Goal: Task Accomplishment & Management: Manage account settings

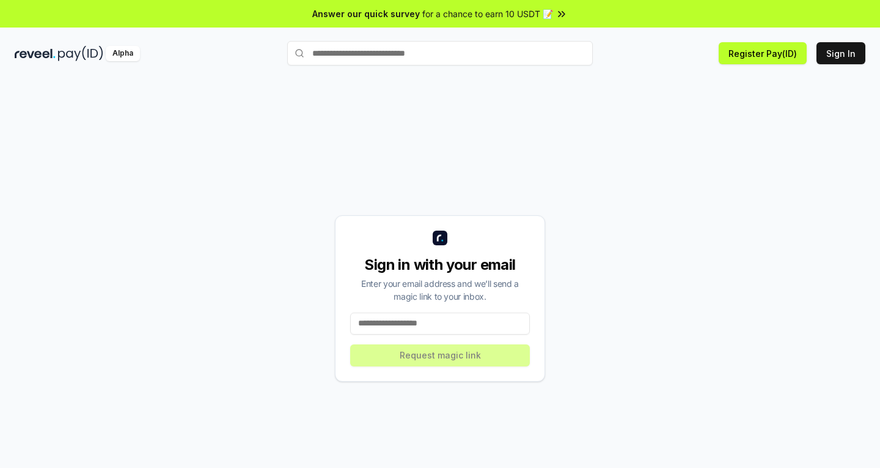
click at [470, 316] on input at bounding box center [440, 323] width 180 height 22
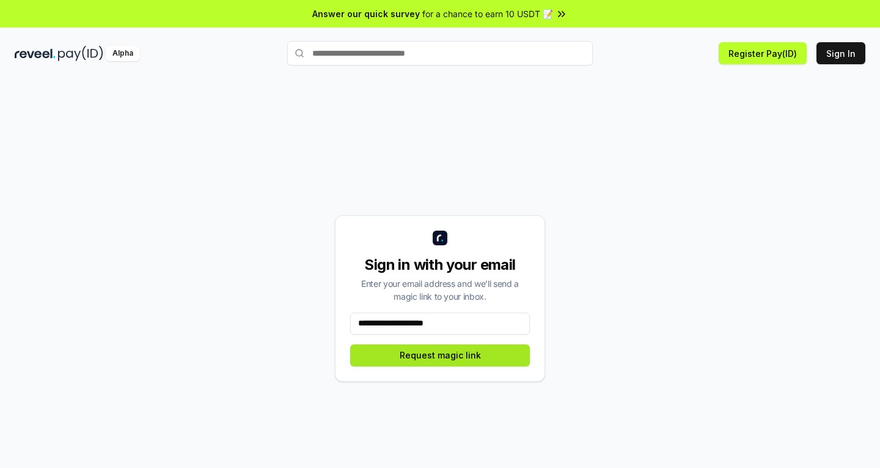
type input "**********"
click at [479, 356] on button "Request magic link" at bounding box center [440, 355] width 180 height 22
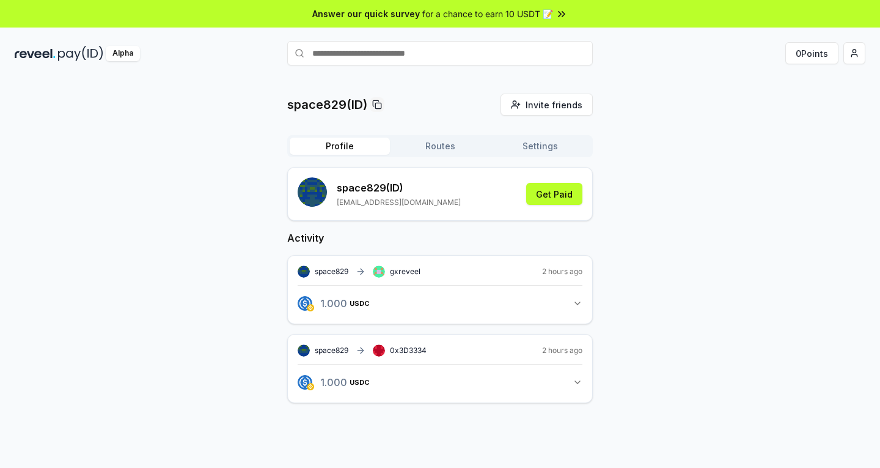
click at [576, 301] on icon "button" at bounding box center [578, 303] width 10 height 10
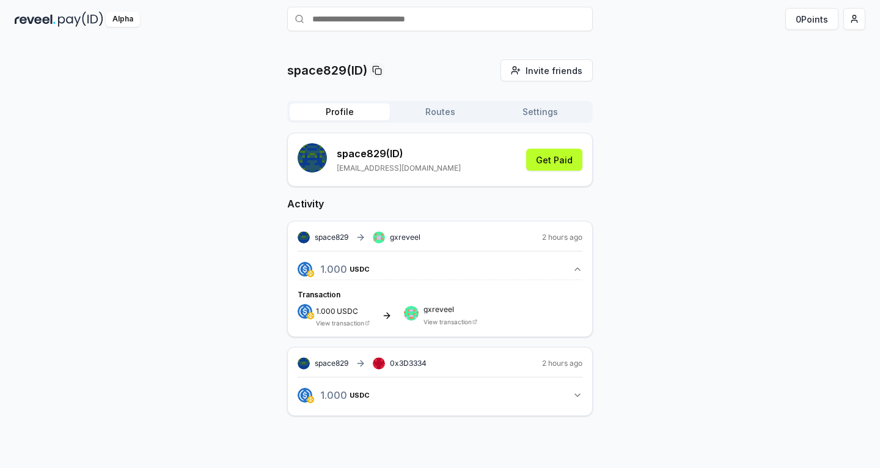
scroll to position [35, 0]
click at [579, 397] on icon "button" at bounding box center [578, 394] width 10 height 10
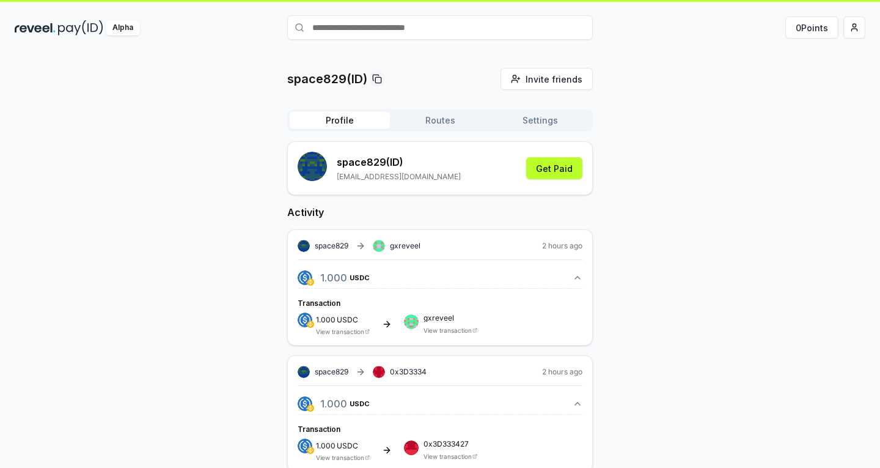
scroll to position [0, 0]
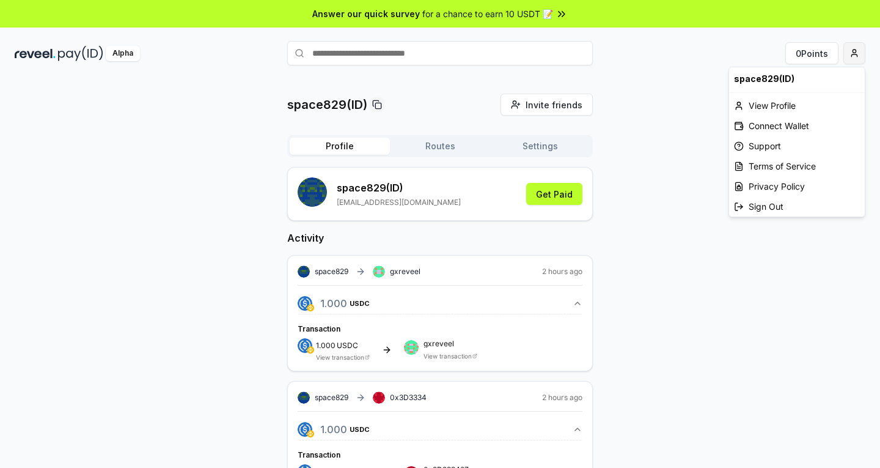
click at [851, 54] on html "Answer our quick survey for a chance to earn 10 USDT 📝 Alpha 0 Points space829(…" at bounding box center [440, 234] width 880 height 468
click at [807, 108] on div "View Profile" at bounding box center [797, 105] width 136 height 20
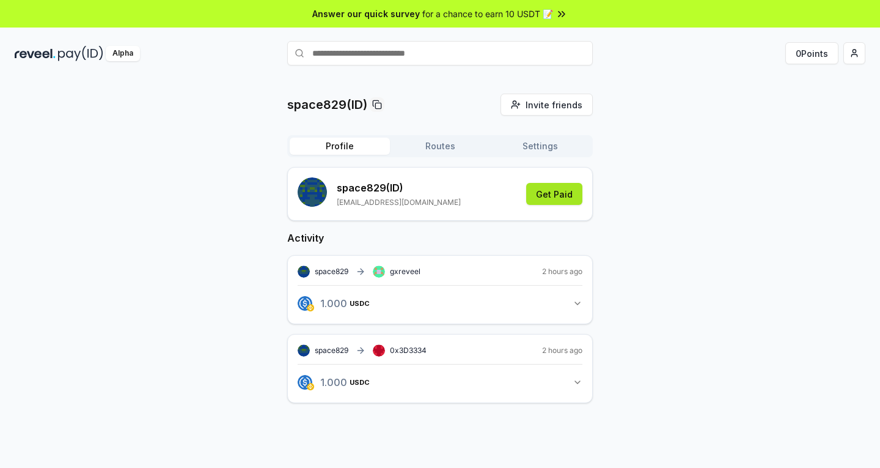
click at [567, 198] on button "Get Paid" at bounding box center [554, 194] width 56 height 22
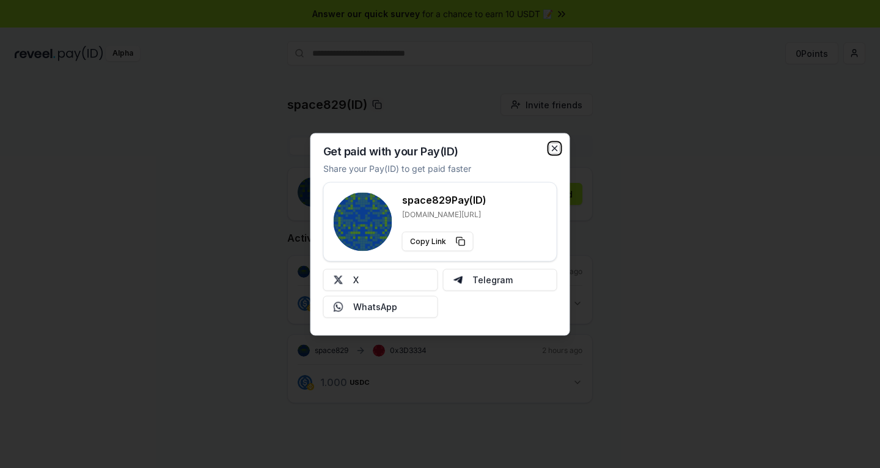
click at [559, 147] on icon "button" at bounding box center [555, 148] width 10 height 10
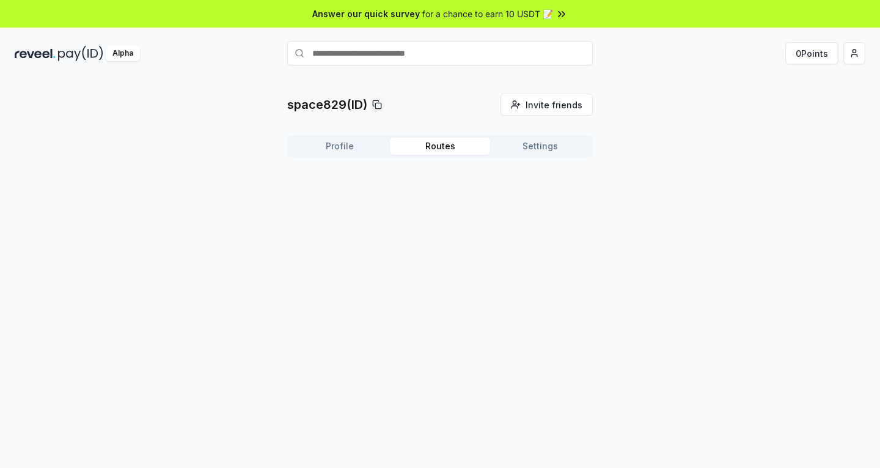
click at [448, 147] on button "Routes" at bounding box center [440, 146] width 100 height 17
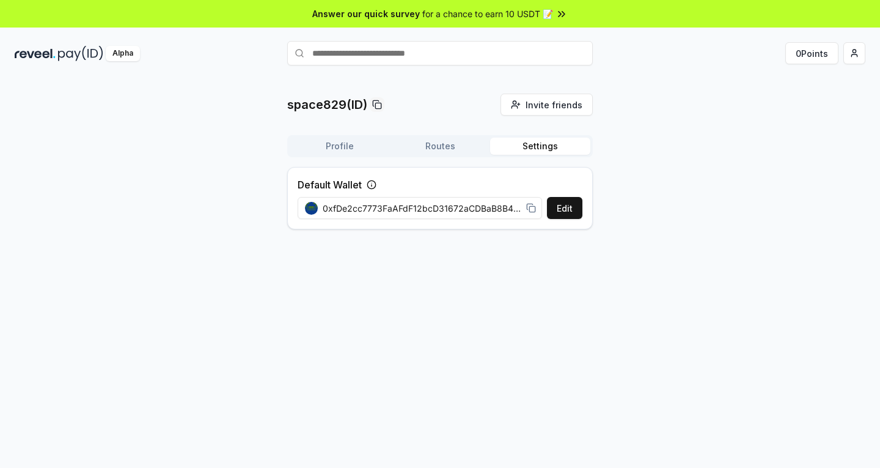
click at [534, 147] on button "Settings" at bounding box center [540, 146] width 100 height 17
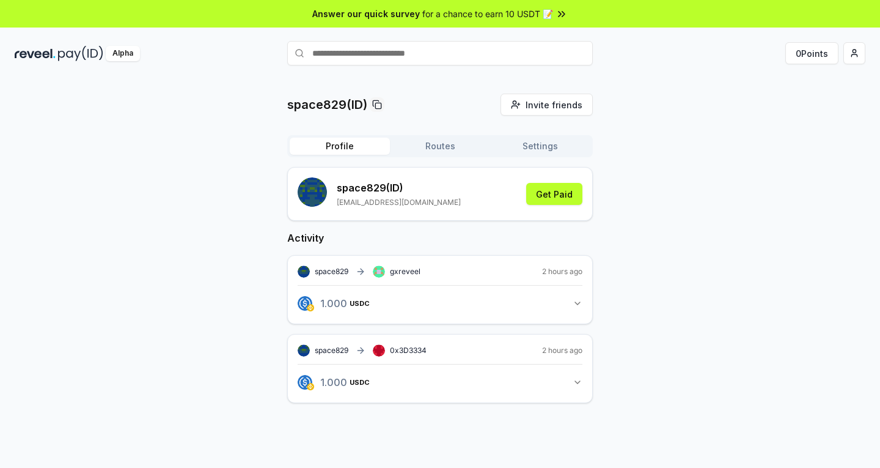
click at [342, 147] on button "Profile" at bounding box center [340, 146] width 100 height 17
click at [853, 61] on html "Answer our quick survey for a chance to earn 10 USDT 📝 Alpha 0 Points space829(…" at bounding box center [440, 234] width 880 height 468
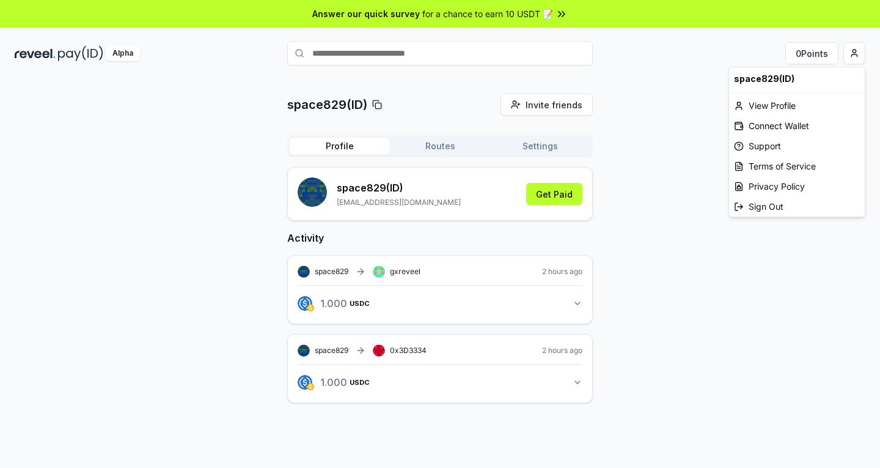
click at [641, 136] on html "Answer our quick survey for a chance to earn 10 USDT 📝 Alpha 0 Points space829(…" at bounding box center [440, 234] width 880 height 468
click at [858, 54] on html "Answer our quick survey for a chance to earn 10 USDT 📝 Alpha 0 Points space829(…" at bounding box center [440, 234] width 880 height 468
click at [772, 76] on div "space829(ID)" at bounding box center [797, 78] width 136 height 23
click at [632, 141] on html "Answer our quick survey for a chance to earn 10 USDT 📝 Alpha 0 Points space829(…" at bounding box center [440, 234] width 880 height 468
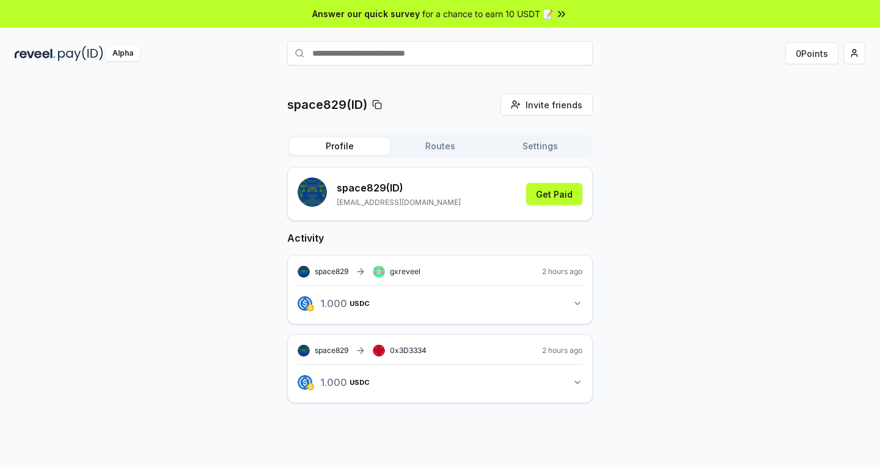
click at [319, 196] on rect "submit" at bounding box center [312, 191] width 29 height 29
click at [413, 195] on p "space829 (ID)" at bounding box center [399, 187] width 124 height 15
click at [462, 191] on div "space829 (ID) hc117072368@gmail.com Get Paid" at bounding box center [440, 193] width 285 height 33
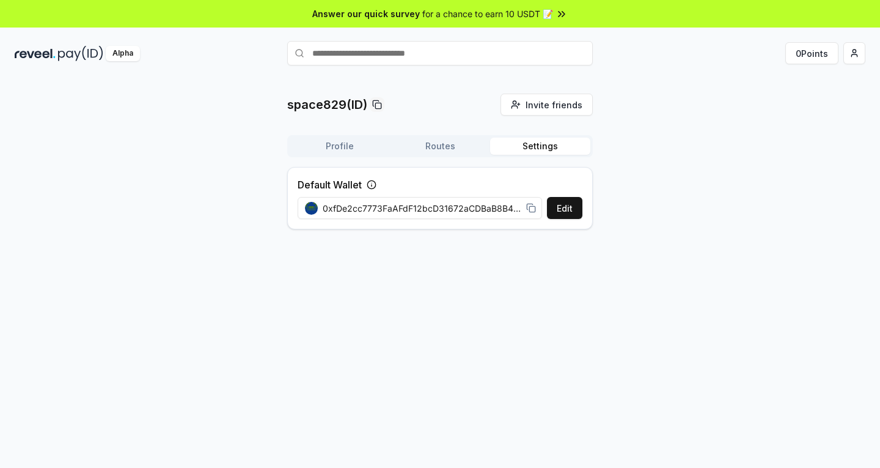
click at [536, 146] on button "Settings" at bounding box center [540, 146] width 100 height 17
click at [467, 149] on button "Routes" at bounding box center [440, 146] width 100 height 17
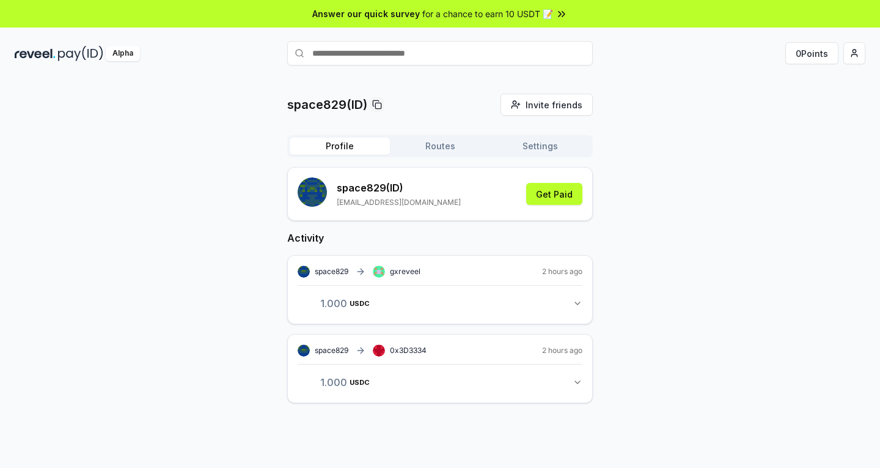
click at [374, 149] on button "Profile" at bounding box center [340, 146] width 100 height 17
click at [519, 16] on span "for a chance to earn 10 USDT 📝" at bounding box center [487, 13] width 131 height 13
click at [449, 144] on button "Routes" at bounding box center [440, 146] width 100 height 17
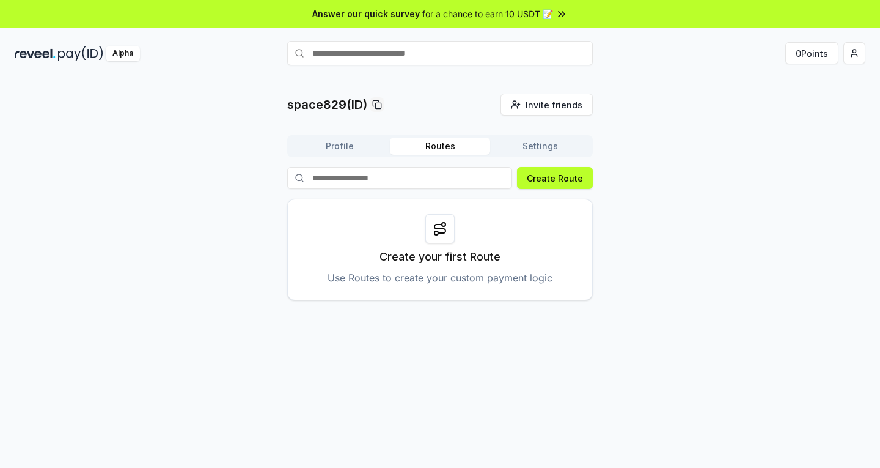
click at [448, 227] on div at bounding box center [440, 228] width 29 height 29
click at [537, 182] on button "Create Route" at bounding box center [555, 178] width 76 height 22
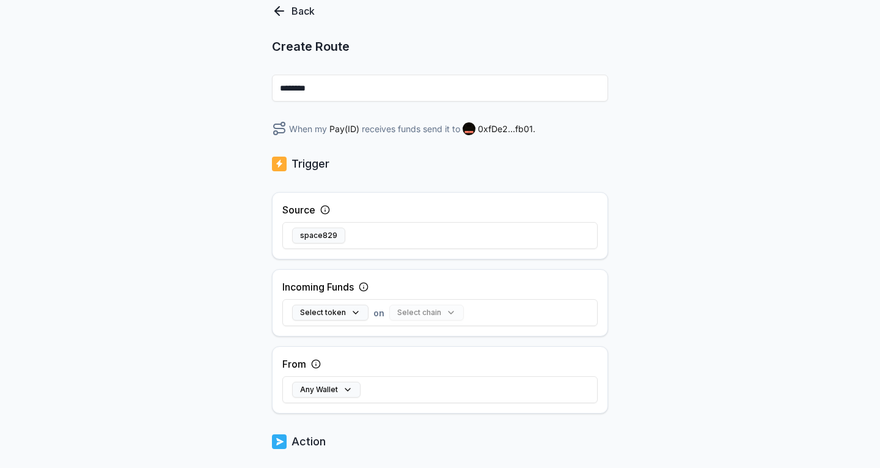
scroll to position [122, 0]
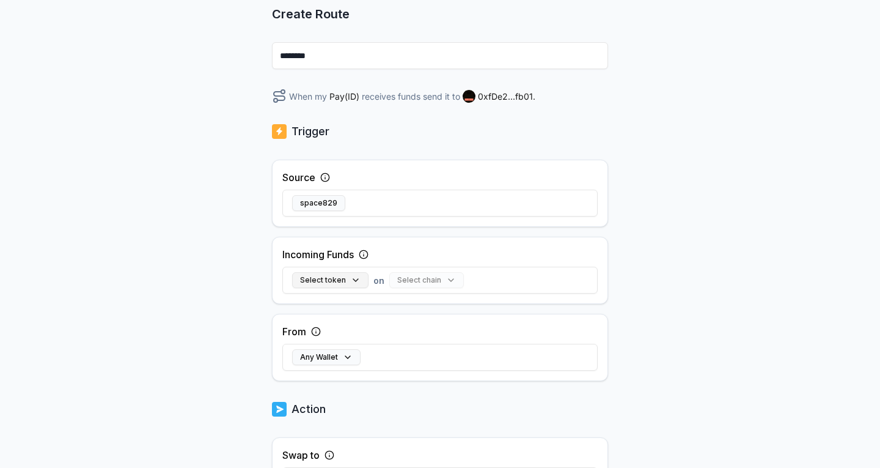
click at [359, 276] on button "Select token" at bounding box center [330, 280] width 76 height 16
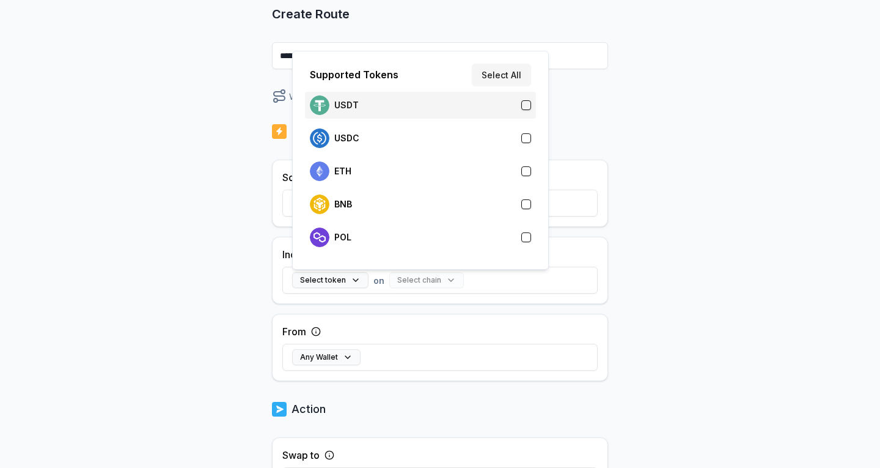
click at [420, 116] on div "USDT" at bounding box center [420, 105] width 231 height 27
click at [425, 279] on button "Select chain" at bounding box center [402, 280] width 75 height 16
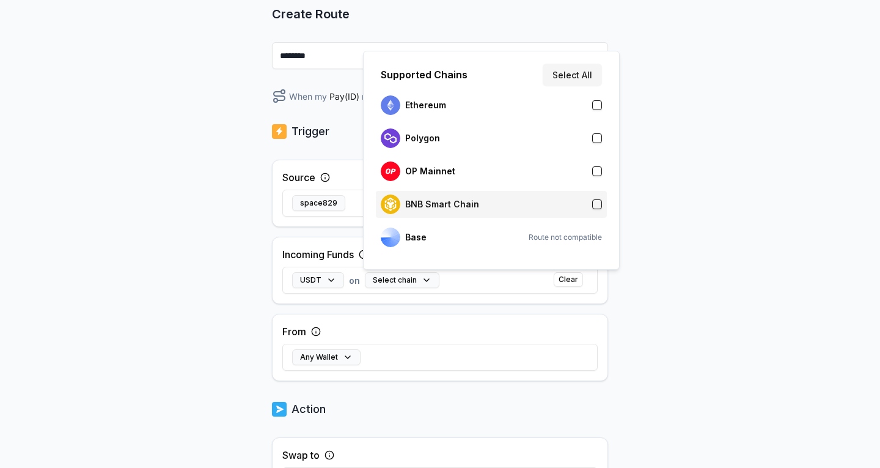
click at [453, 204] on p "BNB Smart Chain" at bounding box center [442, 204] width 74 height 10
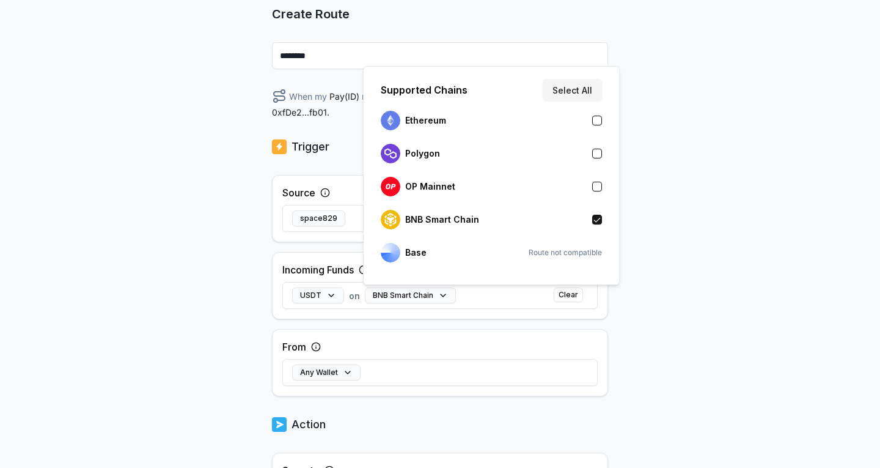
click at [728, 177] on div "Back Create Route ******** When my Pay(ID) receives USDT on BNB Smart Chain sen…" at bounding box center [440, 163] width 880 height 433
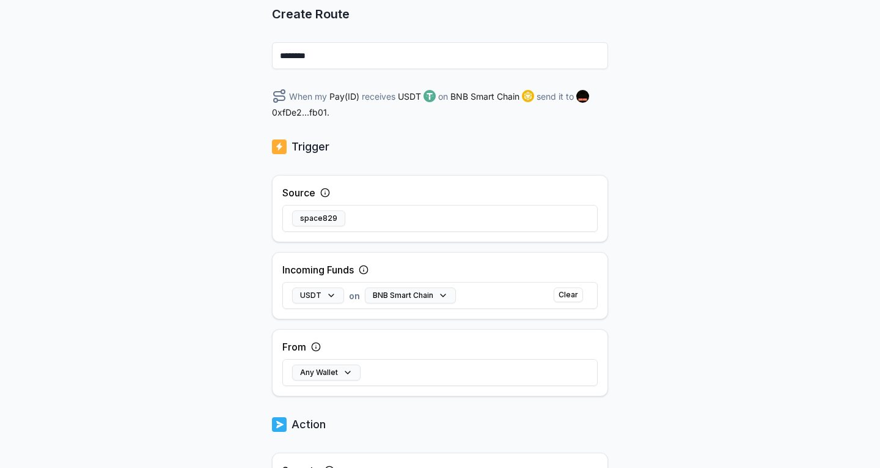
scroll to position [245, 0]
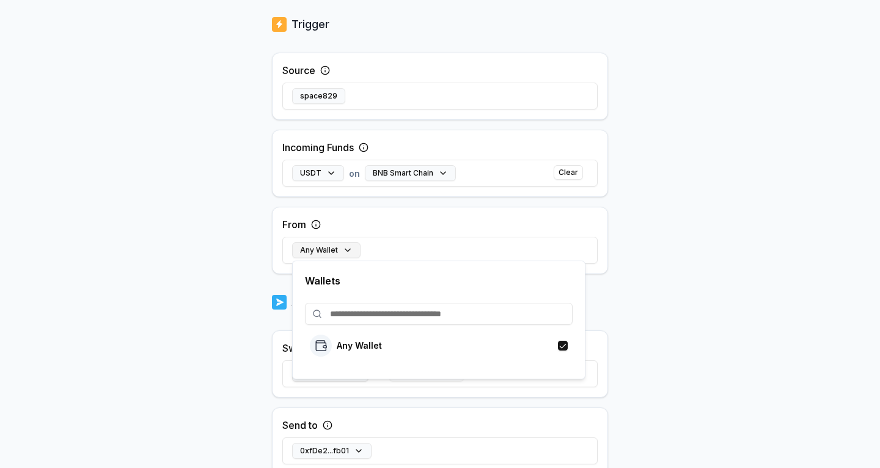
click at [354, 248] on button "Any Wallet" at bounding box center [326, 250] width 68 height 16
click at [669, 275] on body "Answer our quick survey for a chance to earn 10 USDT 📝 Alpha 0 Points Back Crea…" at bounding box center [440, 234] width 880 height 468
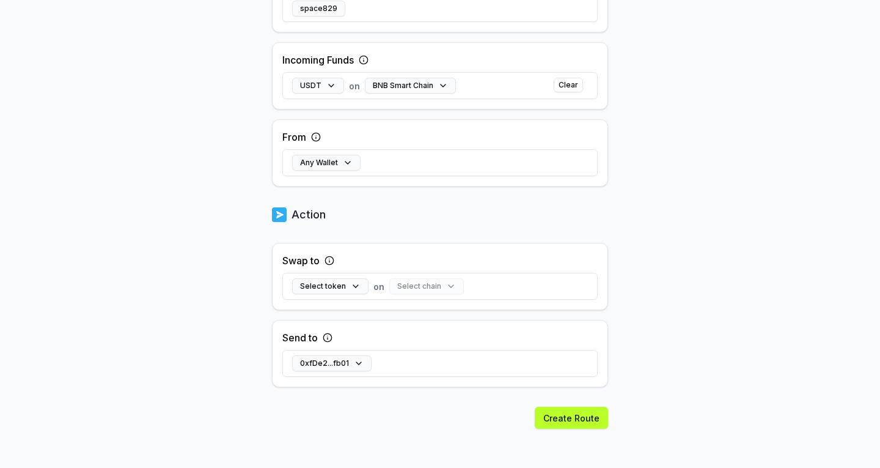
scroll to position [336, 0]
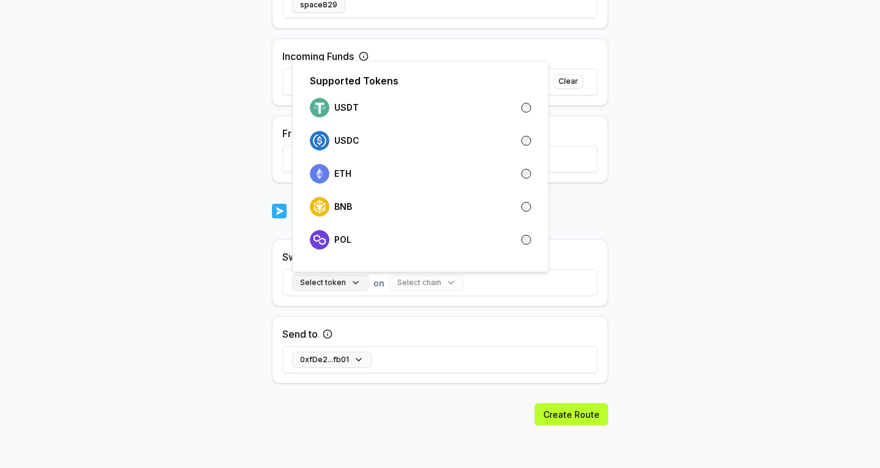
click at [356, 282] on button "Select token" at bounding box center [330, 283] width 76 height 16
click at [404, 225] on div "Supported Tokens USDT USDC ETH BNB POL" at bounding box center [420, 167] width 257 height 212
click at [420, 208] on div "BNB" at bounding box center [420, 207] width 221 height 20
click at [419, 278] on button "Select chain" at bounding box center [396, 283] width 75 height 16
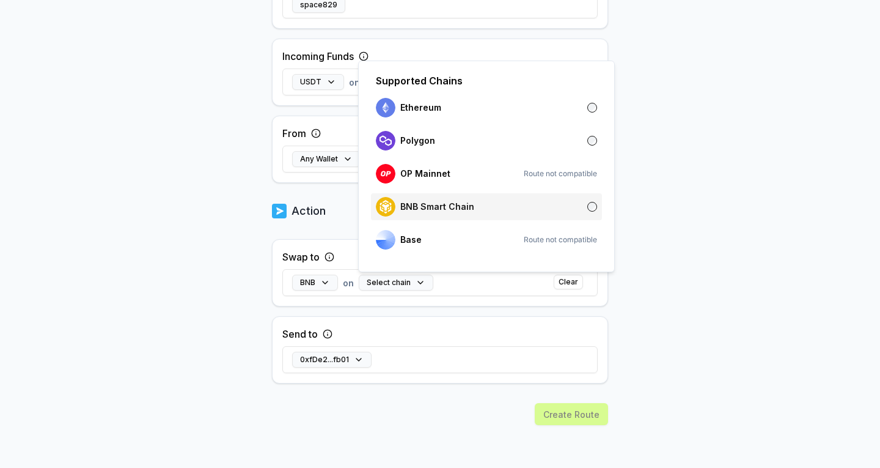
click at [452, 208] on p "BNB Smart Chain" at bounding box center [437, 207] width 74 height 10
click at [721, 314] on body "Answer our quick survey for a chance to earn 10 USDT 📝 Alpha 0 Points Back Crea…" at bounding box center [440, 234] width 880 height 468
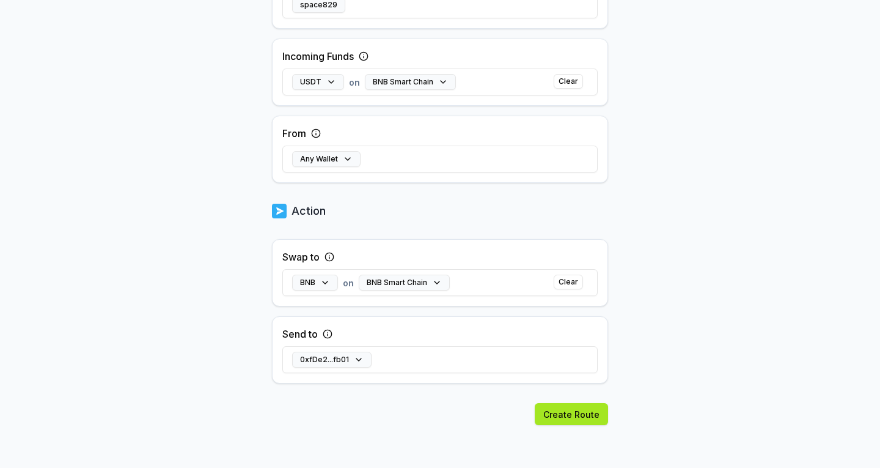
click at [585, 415] on button "Create Route" at bounding box center [571, 414] width 73 height 22
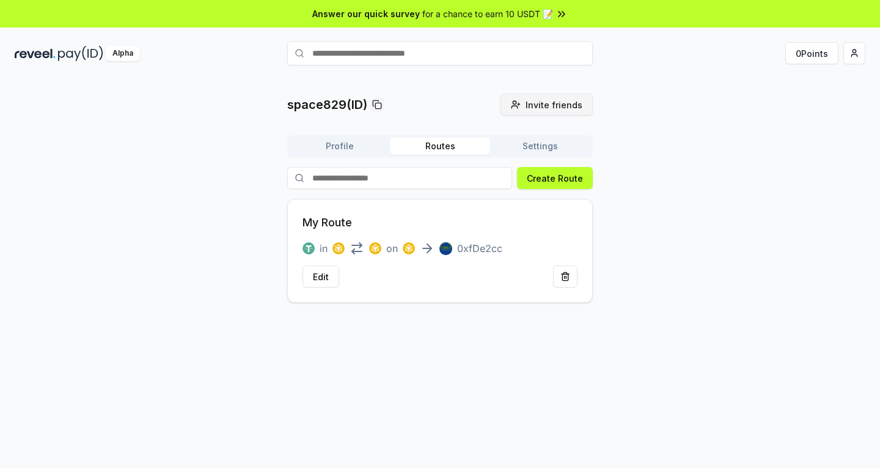
click at [563, 104] on span "Invite friends" at bounding box center [554, 104] width 57 height 13
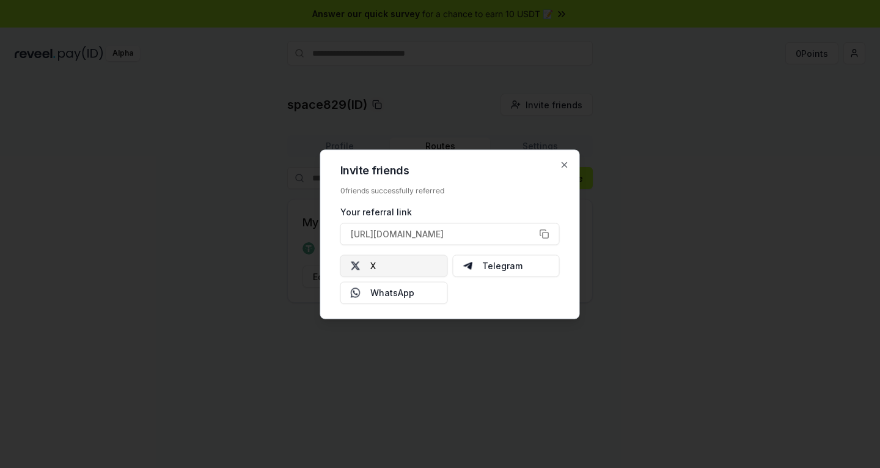
click at [386, 268] on button "X" at bounding box center [395, 265] width 108 height 22
click at [566, 161] on icon "button" at bounding box center [565, 165] width 10 height 10
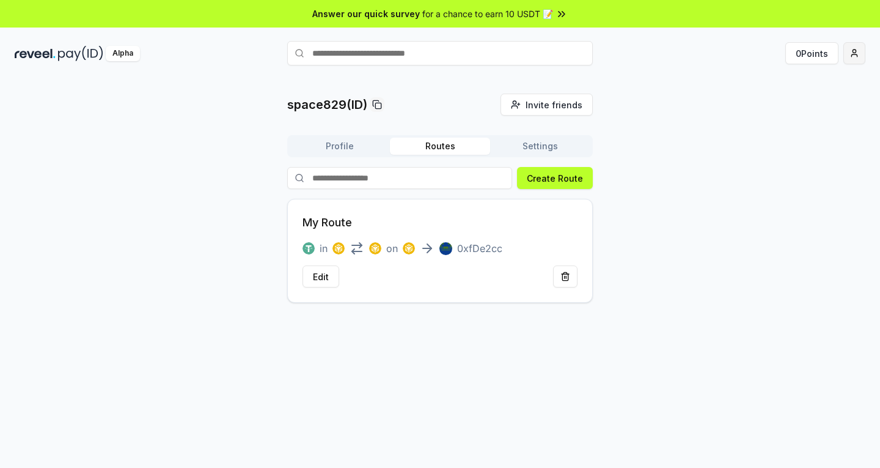
click at [850, 55] on html "Answer our quick survey for a chance to earn 10 USDT 📝 Alpha 0 Points space829(…" at bounding box center [440, 234] width 880 height 468
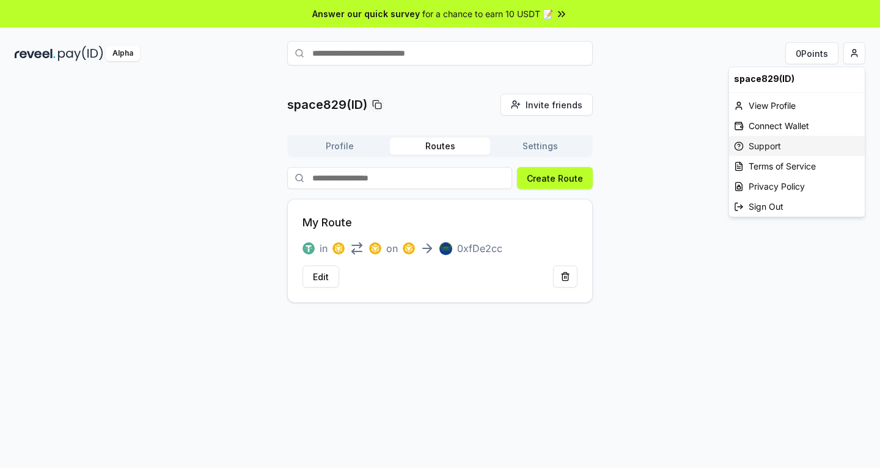
click at [773, 142] on div "Support" at bounding box center [797, 146] width 136 height 20
